Goal: Information Seeking & Learning: Find specific fact

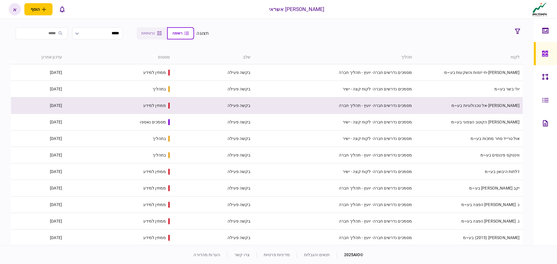
click at [495, 108] on td "[PERSON_NAME]-אל טכנולוגיות בע~מ" at bounding box center [469, 105] width 108 height 17
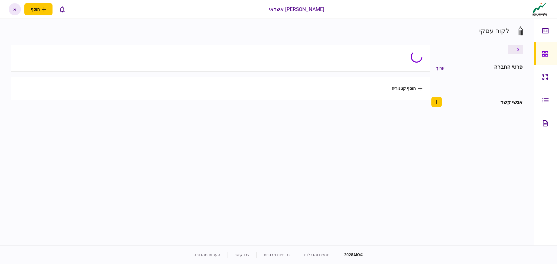
click at [495, 108] on div "פרטי החברה ערוך אנשי קשר" at bounding box center [476, 88] width 93 height 50
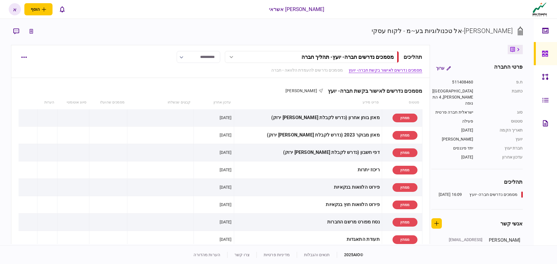
click at [481, 30] on div "דן-אל טכנולוגיות בע~מ - לקוח עסקי" at bounding box center [442, 31] width 141 height 10
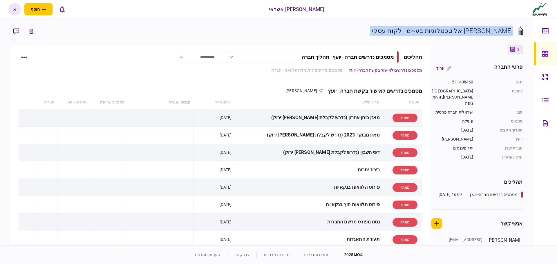
click at [481, 30] on div "דן-אל טכנולוגיות בע~מ - לקוח עסקי" at bounding box center [442, 31] width 141 height 10
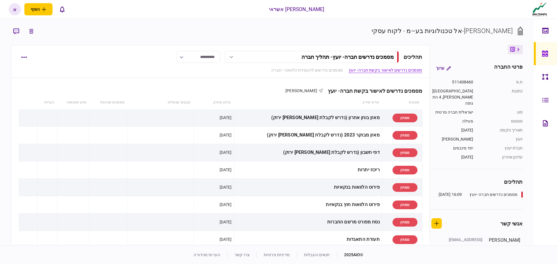
click at [462, 81] on div "511408460" at bounding box center [452, 82] width 42 height 6
click at [484, 124] on section "ח.פ 511408460 כתובת פתח תקווה, 4 התנופה סוג ישראלית חברה פרטית סטטוס פעילה תארי…" at bounding box center [476, 119] width 91 height 81
click at [548, 99] on icon at bounding box center [545, 100] width 6 height 5
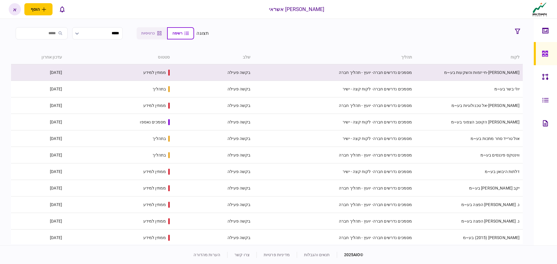
click at [495, 80] on td "[PERSON_NAME]-חי יזמות והשקעות בע~מ" at bounding box center [469, 72] width 108 height 17
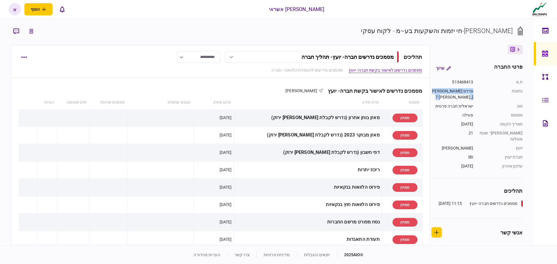
drag, startPoint x: 474, startPoint y: 95, endPoint x: 459, endPoint y: 110, distance: 20.9
click at [468, 99] on section "ח.פ 513468413 כתובת פרדס [PERSON_NAME]-כרכור, 7 [PERSON_NAME] סוג ישראלית חברה …" at bounding box center [476, 124] width 91 height 90
click at [187, 86] on div "מסמכים נדרשים לאישור בקשת חברה- יועץ [PERSON_NAME]" at bounding box center [221, 87] width 404 height 18
